Goal: Task Accomplishment & Management: Manage account settings

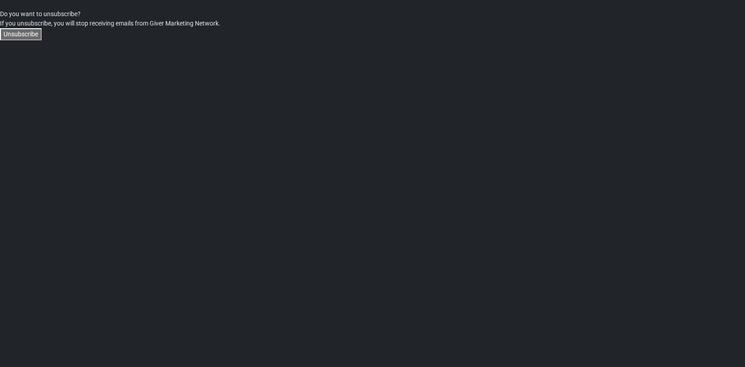
click at [13, 33] on button "Unsubscribe" at bounding box center [21, 34] width 42 height 12
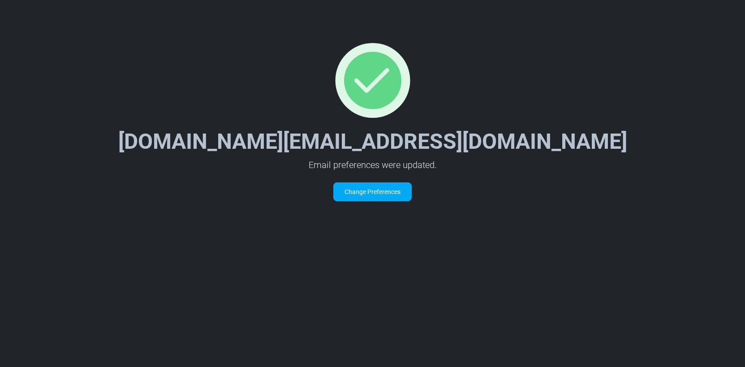
click at [388, 198] on link "Change Preferences" at bounding box center [372, 191] width 78 height 19
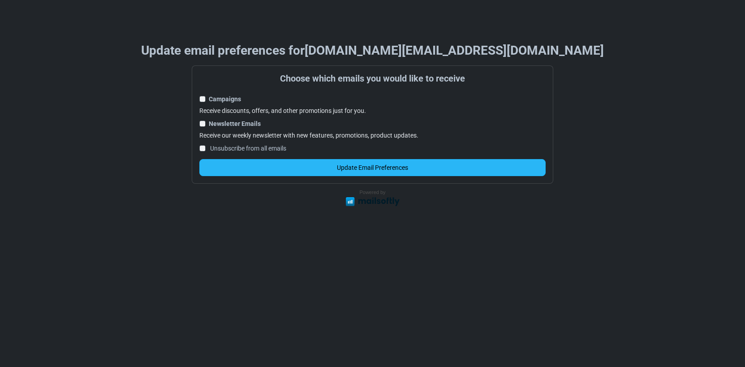
click at [276, 169] on button "Update Email Preferences" at bounding box center [372, 167] width 347 height 17
